Goal: Task Accomplishment & Management: Manage account settings

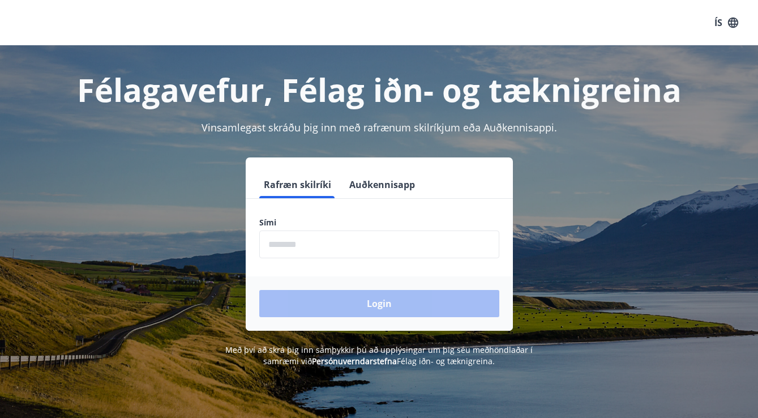
click at [313, 249] on input "phone" at bounding box center [379, 245] width 240 height 28
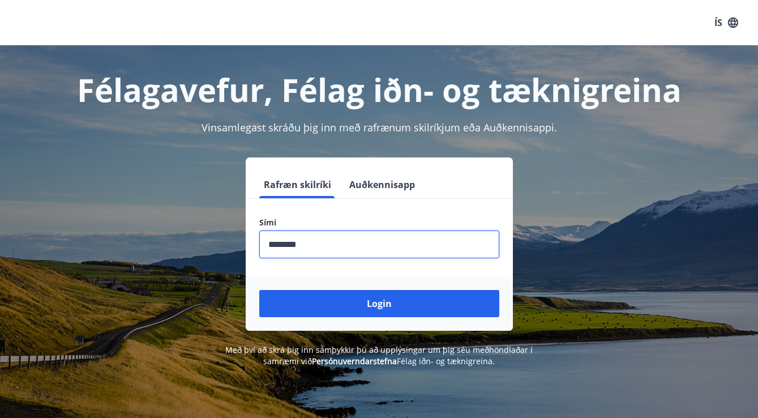
click at [379, 304] on button "Login" at bounding box center [379, 303] width 240 height 27
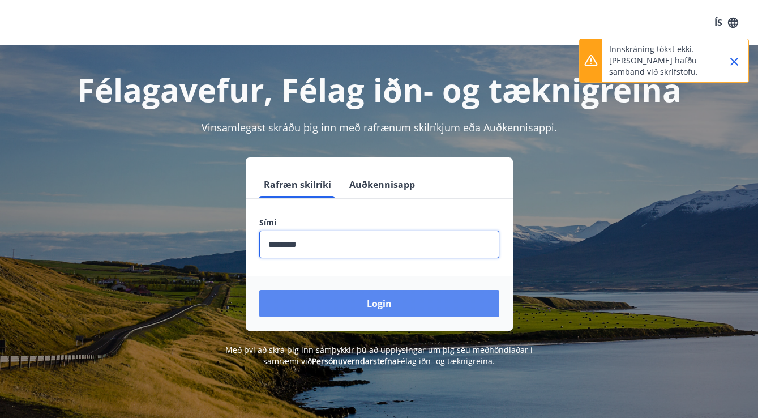
click at [429, 312] on button "Login" at bounding box center [379, 303] width 240 height 27
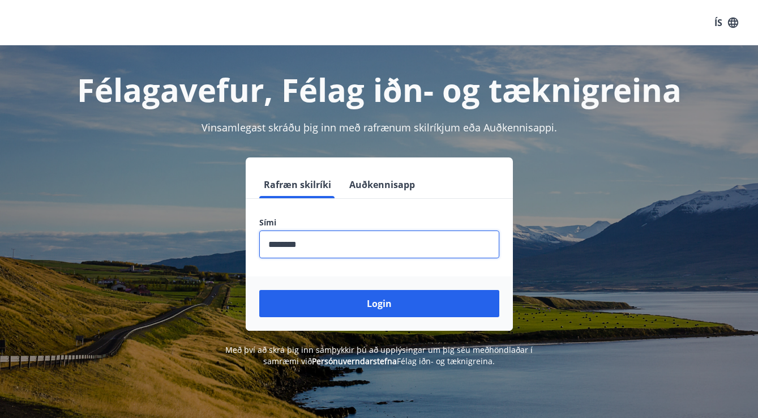
drag, startPoint x: 329, startPoint y: 238, endPoint x: 196, endPoint y: 238, distance: 132.6
click at [196, 238] on div "Rafræn skilríki Auðkennisapp Sími ​ Login" at bounding box center [379, 243] width 731 height 173
click at [321, 241] on input "phone" at bounding box center [379, 245] width 240 height 28
drag, startPoint x: 321, startPoint y: 241, endPoint x: 212, endPoint y: 235, distance: 108.4
click at [217, 240] on div "Rafræn skilríki Auðkennisapp Sími ​ Login" at bounding box center [379, 243] width 731 height 173
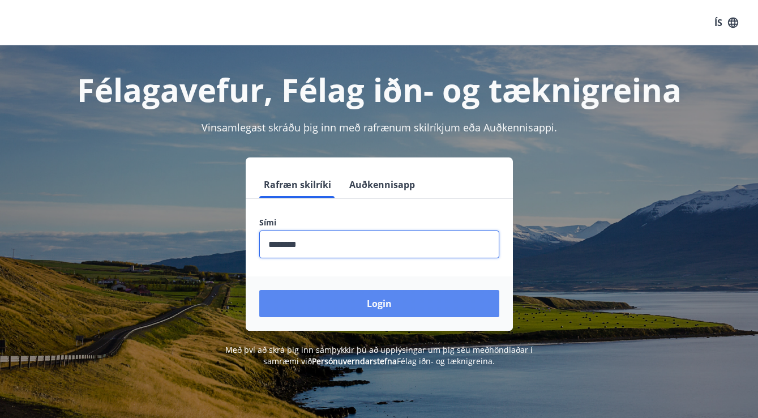
type input "********"
click at [325, 296] on button "Login" at bounding box center [379, 303] width 240 height 27
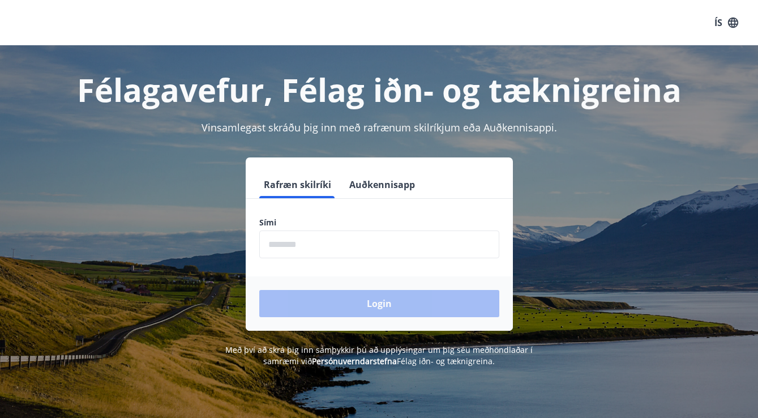
click at [294, 248] on input "phone" at bounding box center [379, 245] width 240 height 28
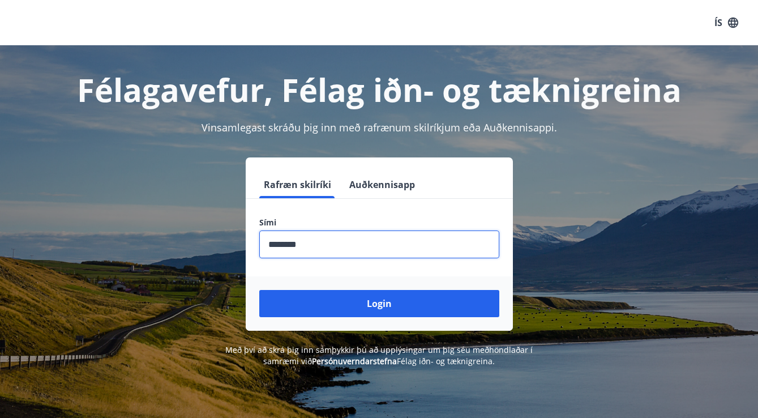
type input "********"
click at [379, 304] on button "Login" at bounding box center [379, 303] width 240 height 27
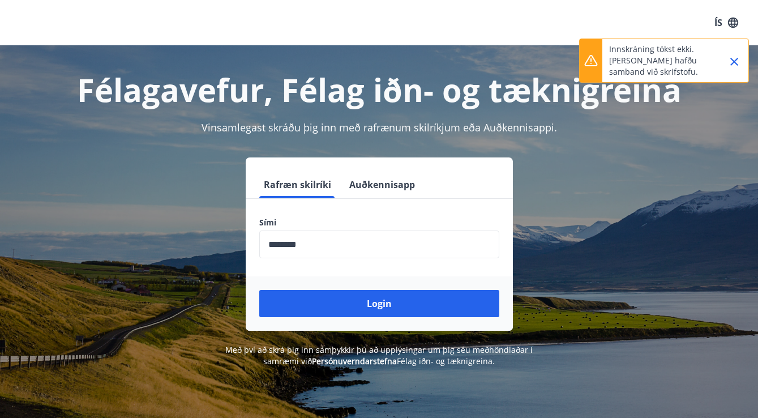
click at [670, 71] on p "Innskráning tókst ekki. [PERSON_NAME] hafðu samband við skrifstofu." at bounding box center [660, 61] width 100 height 34
click at [739, 62] on icon "Close" at bounding box center [735, 62] width 14 height 14
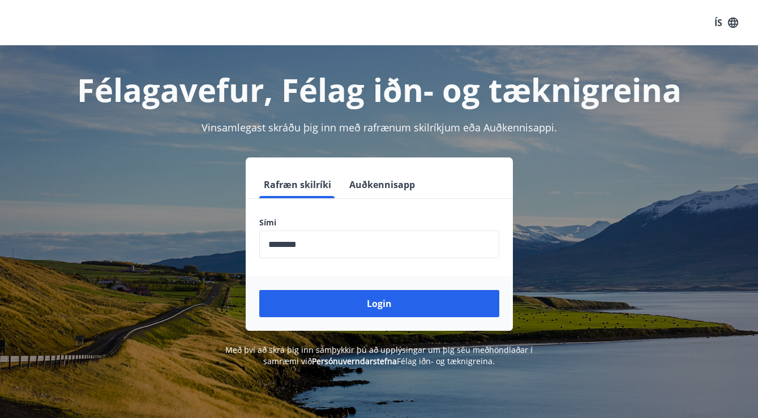
click at [390, 187] on button "Auðkennisapp" at bounding box center [382, 184] width 75 height 27
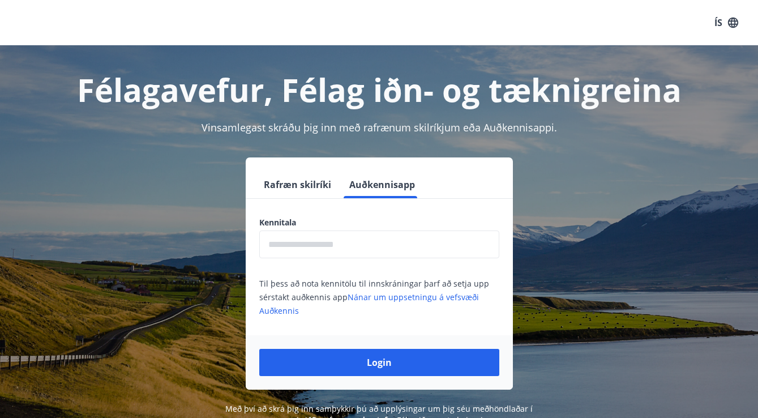
click at [376, 241] on input "text" at bounding box center [379, 245] width 240 height 28
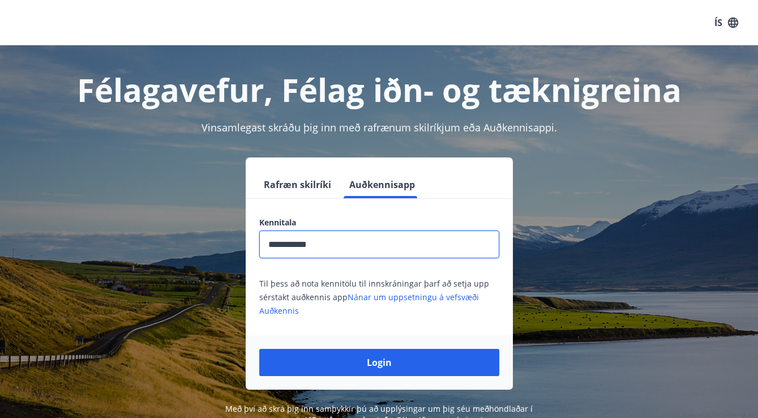
type input "**********"
click at [379, 363] on button "Login" at bounding box center [379, 362] width 240 height 27
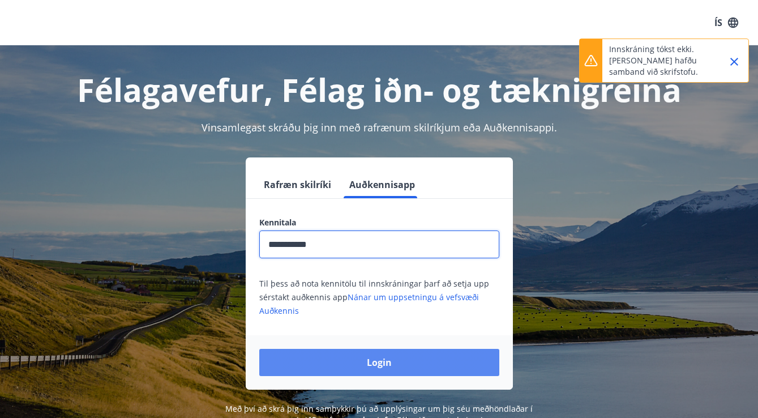
click at [341, 356] on button "Login" at bounding box center [379, 362] width 240 height 27
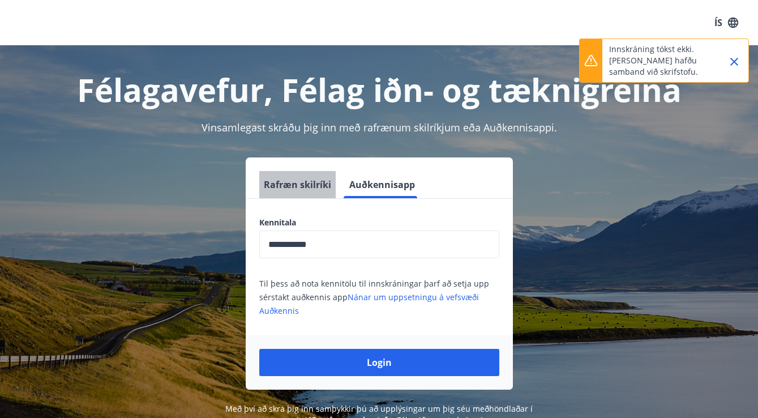
click at [314, 178] on button "Rafræn skilríki" at bounding box center [297, 184] width 76 height 27
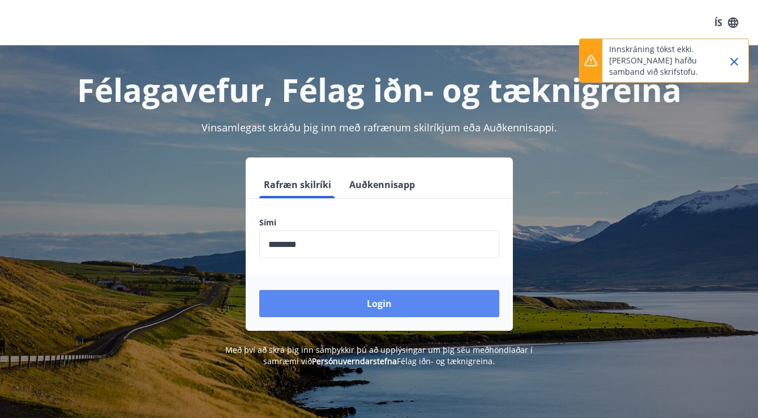
click at [355, 303] on button "Login" at bounding box center [379, 303] width 240 height 27
